Goal: Information Seeking & Learning: Learn about a topic

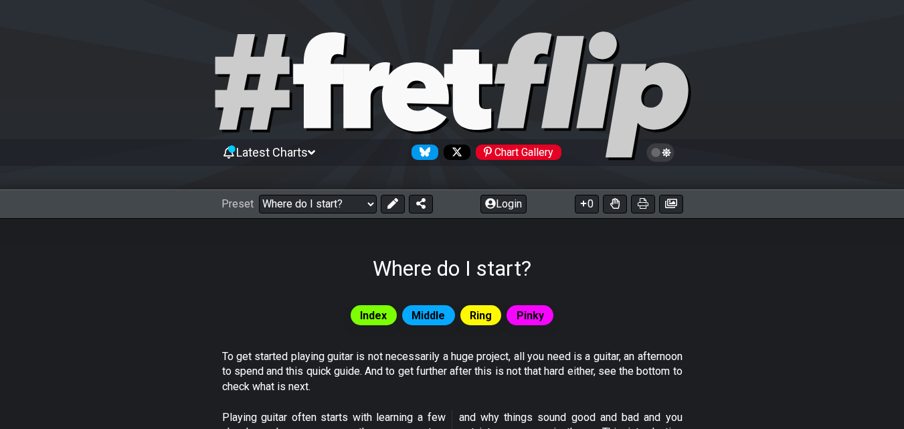
scroll to position [201, 0]
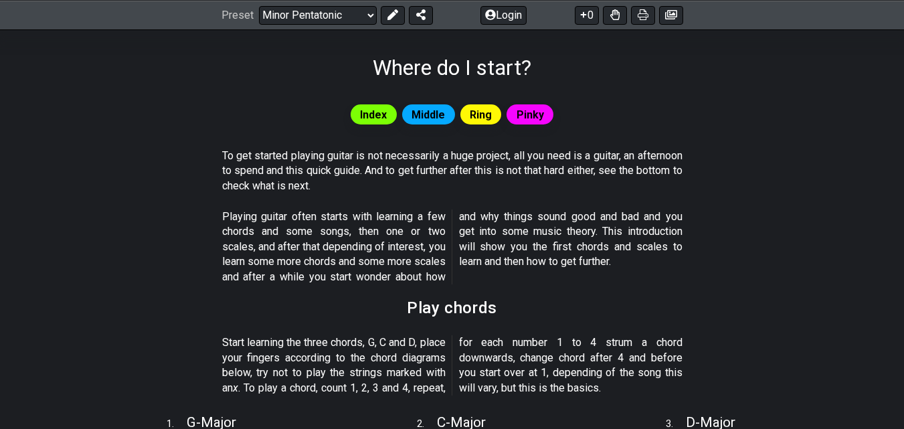
click at [259, 5] on select "Welcome to #fretflip! Initial Preset Custom Preset Minor Pentatonic Major Penta…" at bounding box center [318, 14] width 118 height 19
select select "/minor-pentatonic"
select select "C"
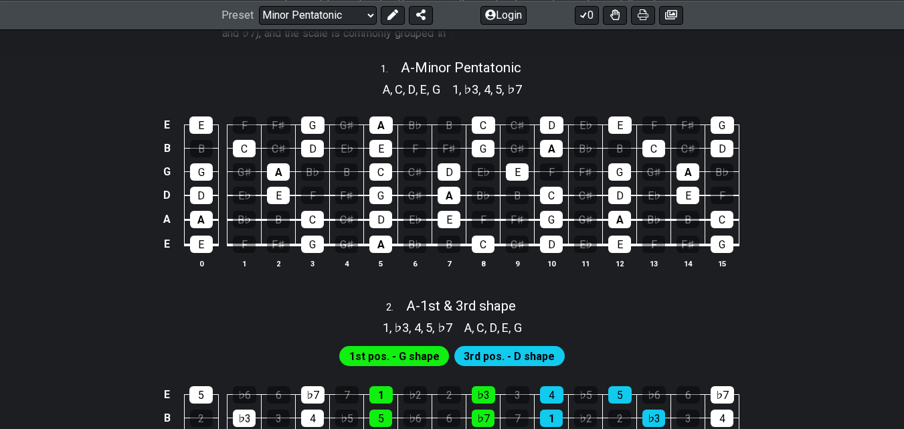
scroll to position [201, 0]
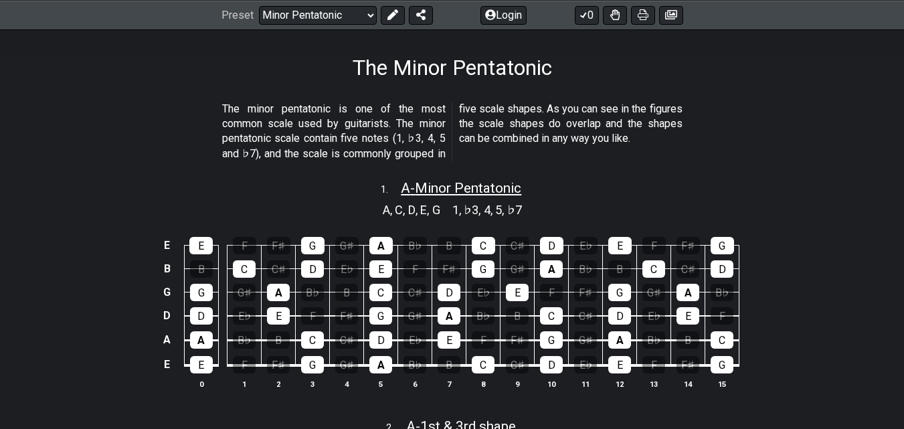
click at [465, 187] on span "A - Minor Pentatonic" at bounding box center [461, 188] width 120 height 16
select select "A"
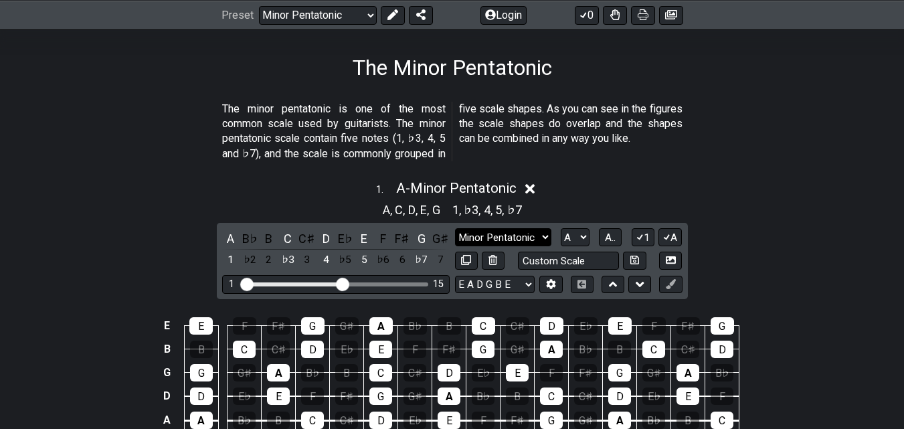
click at [536, 237] on select "Minor Pentatonic Notes Minor Pentatonic Major Pentatonic Minor Blues Major Blue…" at bounding box center [503, 237] width 96 height 18
click at [664, 175] on div "1 . A - Minor Pentatonic" at bounding box center [452, 184] width 904 height 25
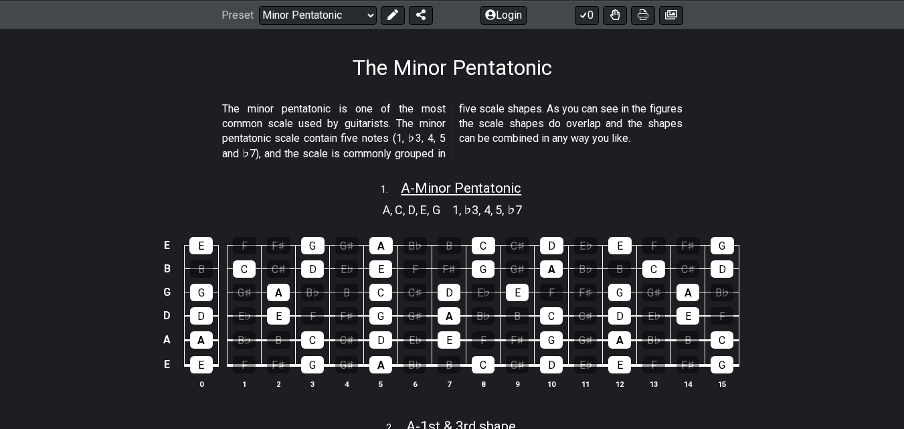
click at [474, 185] on span "A - Minor Pentatonic" at bounding box center [461, 188] width 120 height 16
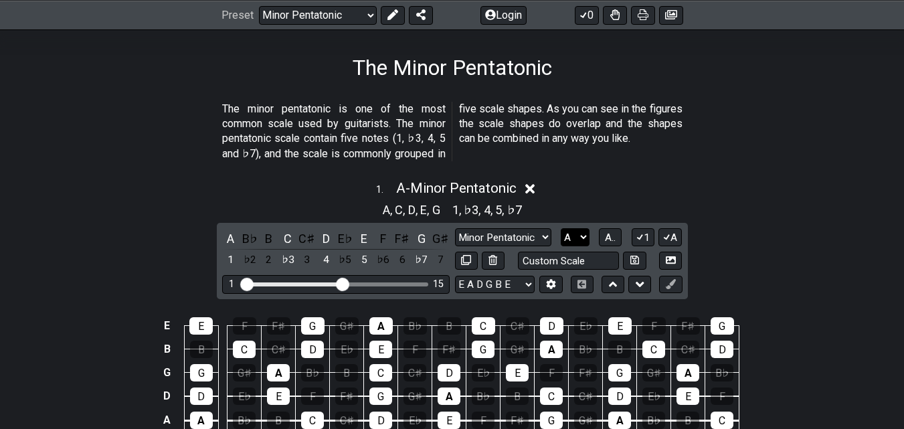
click at [578, 235] on select "A♭ A A♯ B♭ B C C♯ D♭ D D♯ E♭ E F F♯ G♭ G G♯" at bounding box center [574, 237] width 29 height 18
select select "D"
click at [560, 228] on select "A♭ A A♯ B♭ B C C♯ D♭ D D♯ E♭ E F F♯ G♭ G G♯" at bounding box center [574, 237] width 29 height 18
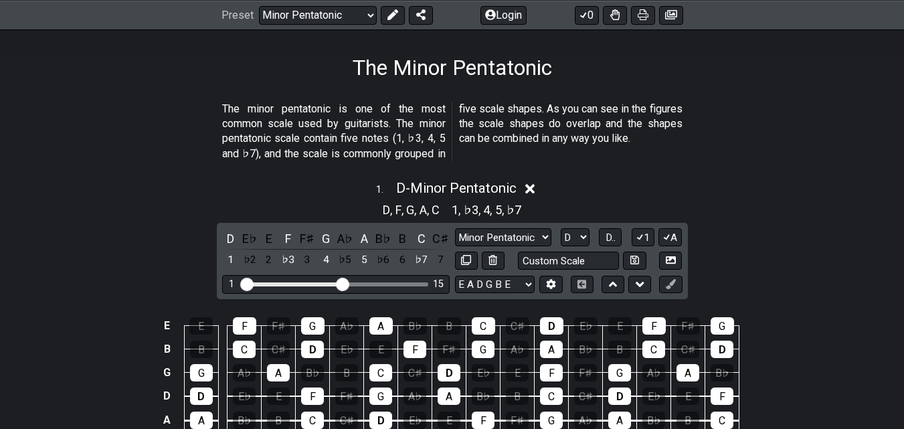
click at [336, 284] on div "1 15" at bounding box center [335, 284] width 227 height 18
drag, startPoint x: 340, startPoint y: 282, endPoint x: 393, endPoint y: 284, distance: 52.9
click at [393, 283] on input "Visible fret range" at bounding box center [336, 283] width 190 height 0
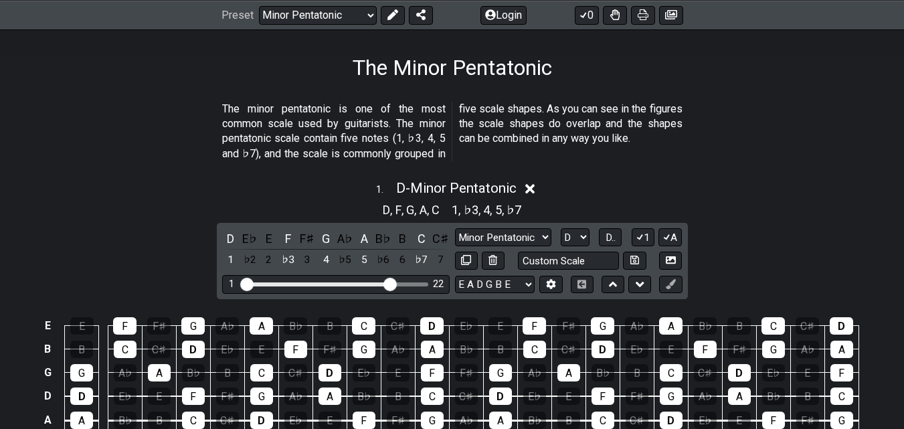
click at [844, 262] on div "1 . D - Minor Pentatonic D , F , G , A , C 1 , ♭3 , 4 , 5 , ♭7 D E♭ E F F♯ G A♭…" at bounding box center [452, 329] width 904 height 315
